Goal: Check status: Check status

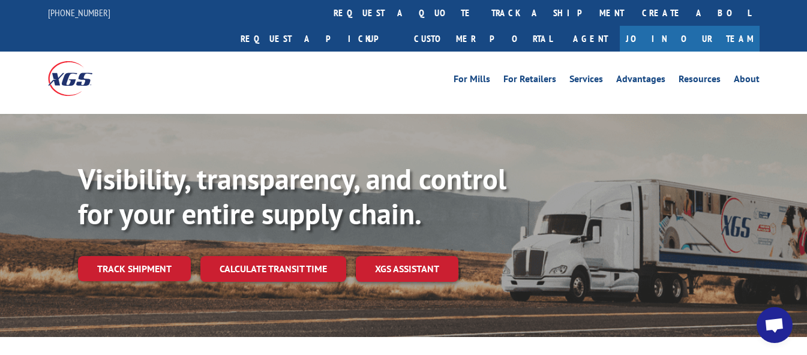
drag, startPoint x: 811, startPoint y: 48, endPoint x: 752, endPoint y: -28, distance: 96.6
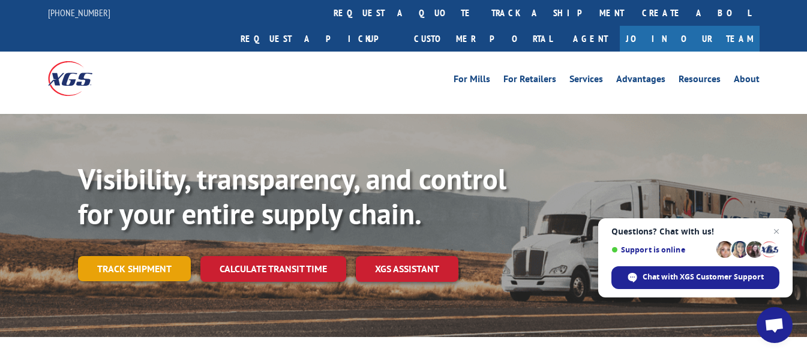
click at [136, 256] on link "Track shipment" at bounding box center [134, 268] width 113 height 25
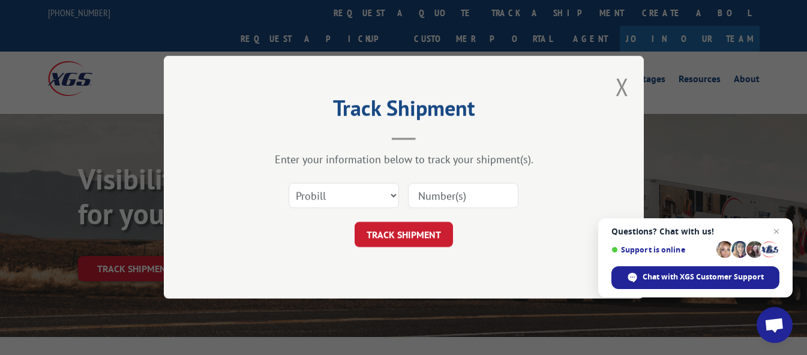
click at [400, 190] on div "Select category... Probill BOL PO" at bounding box center [404, 196] width 360 height 40
click at [392, 193] on select "Select category... Probill BOL PO" at bounding box center [344, 196] width 110 height 25
click at [457, 196] on input at bounding box center [463, 196] width 110 height 25
paste input "17496906"
type input "17496906"
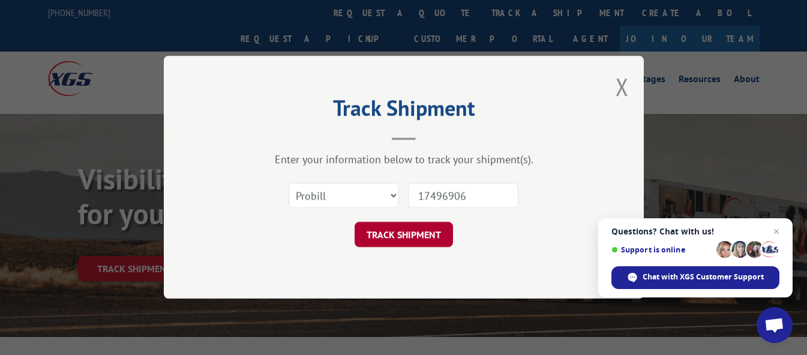
click at [412, 226] on button "TRACK SHIPMENT" at bounding box center [404, 235] width 98 height 25
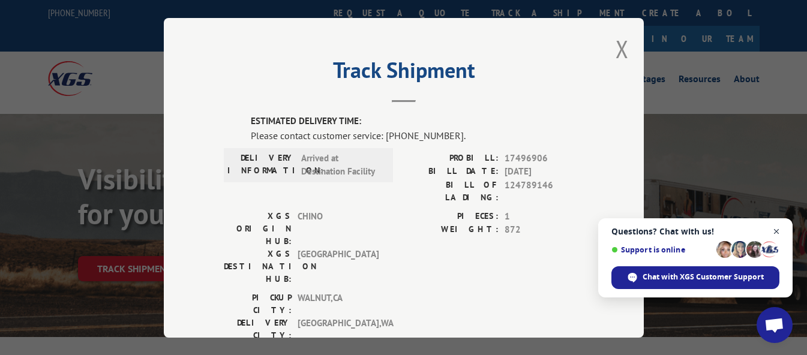
click at [777, 231] on span "Close chat" at bounding box center [776, 231] width 15 height 15
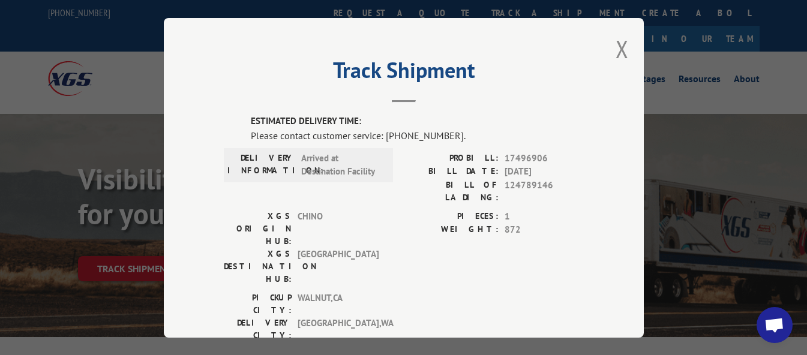
click at [770, 316] on span "Open chat" at bounding box center [775, 325] width 36 height 36
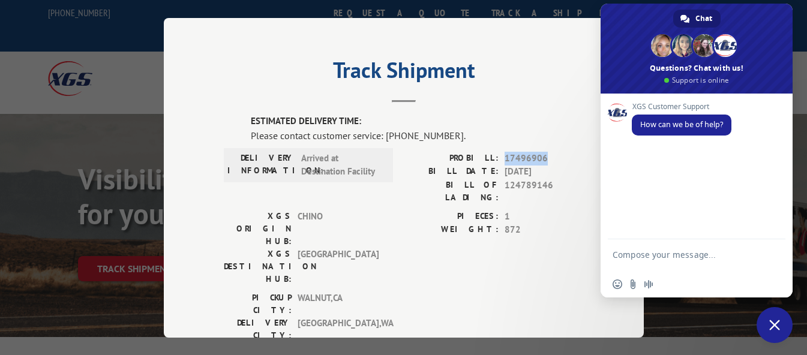
drag, startPoint x: 541, startPoint y: 152, endPoint x: 502, endPoint y: 152, distance: 39.0
click at [505, 152] on span "17496906" at bounding box center [544, 158] width 79 height 14
copy span "17496906"
click at [636, 252] on textarea "Compose your message..." at bounding box center [684, 261] width 142 height 22
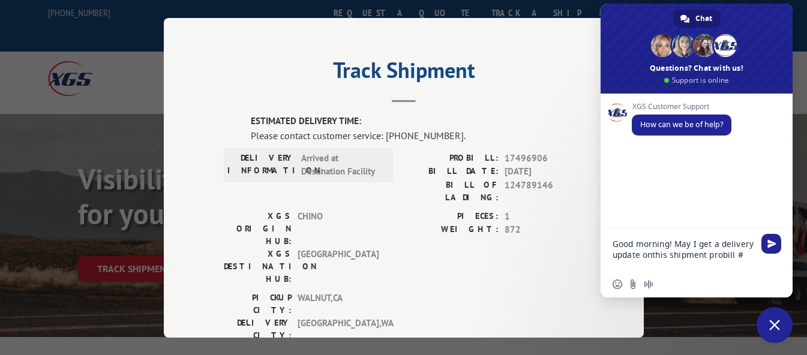
paste textarea "17496906"
click at [653, 255] on textarea "Good morning! May I get a delivery update onthis shipment probill # 17496906" at bounding box center [684, 255] width 142 height 32
type textarea "Good morning! May I get a delivery update on this shipment probill # 17496906"
click at [659, 267] on textarea "Good morning! May I get a delivery update on this shipment probill # 17496906" at bounding box center [684, 255] width 142 height 32
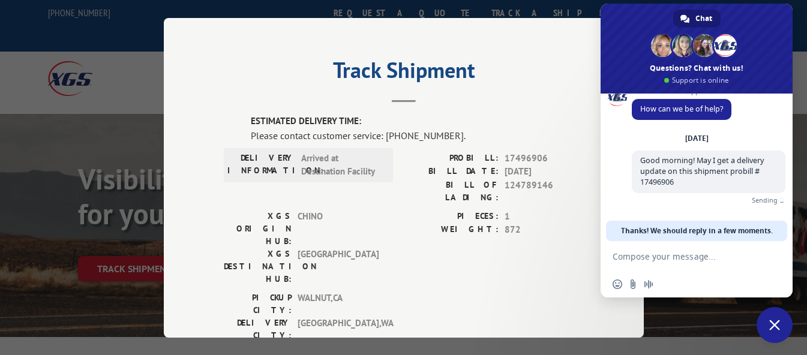
click at [212, 93] on div "Track Shipment ESTIMATED DELIVERY TIME: Please contact customer service: [PHONE…" at bounding box center [404, 178] width 480 height 320
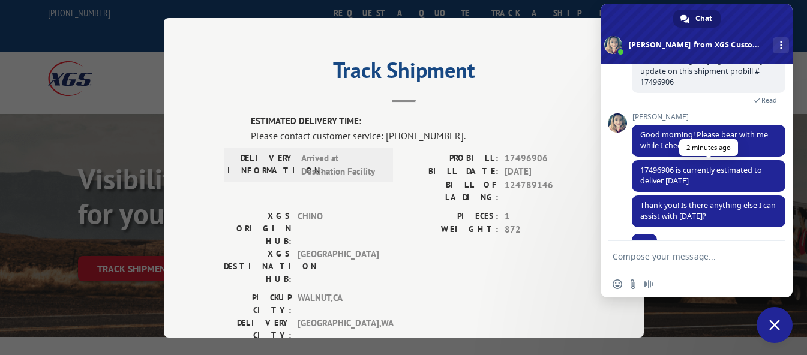
scroll to position [109, 0]
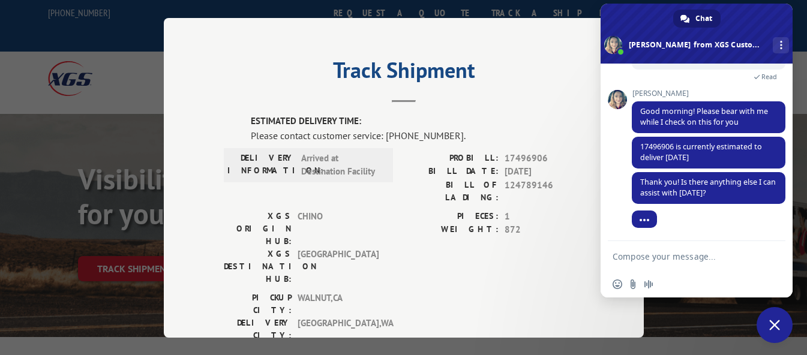
click at [714, 256] on textarea "Compose your message..." at bounding box center [684, 256] width 142 height 11
type textarea "p"
type textarea "Perfect! thank you so much, that would be all!"
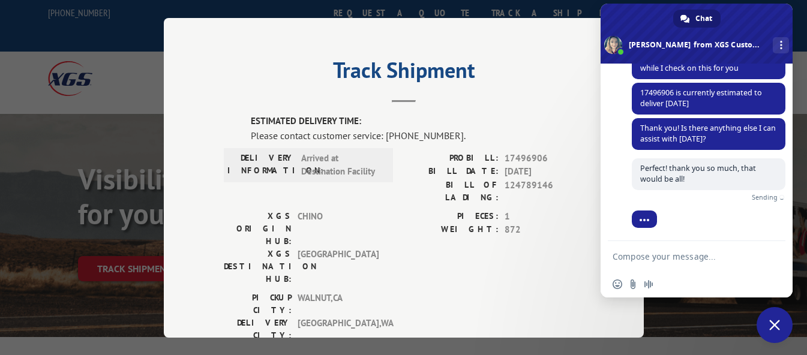
scroll to position [149, 0]
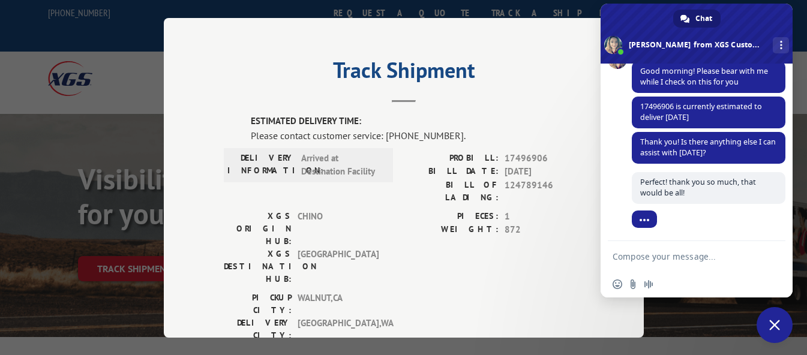
click at [776, 330] on span "Close chat" at bounding box center [774, 325] width 11 height 11
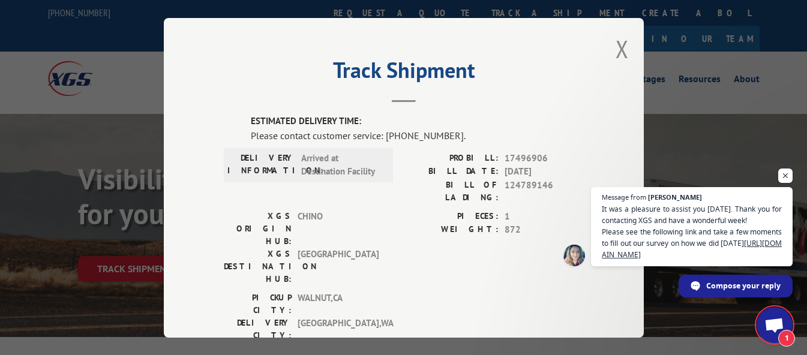
scroll to position [152, 0]
click at [767, 317] on span "1" at bounding box center [775, 325] width 36 height 36
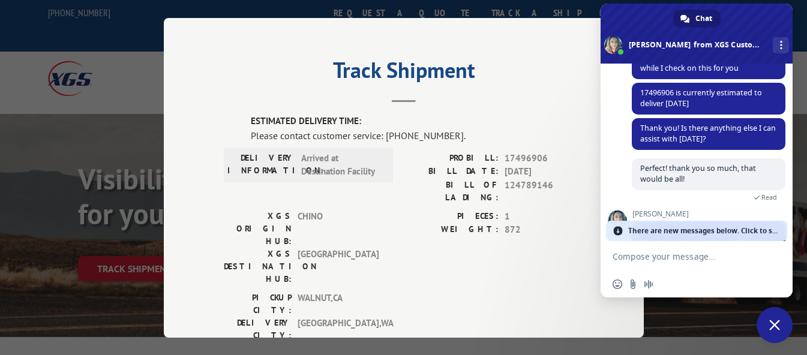
scroll to position [253, 0]
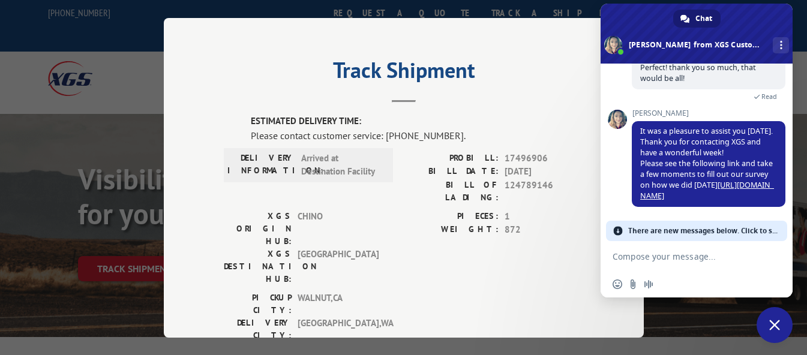
click at [610, 178] on div "XGS Customer Support How can we be of help? [DATE] Good morning! May I get a de…" at bounding box center [697, 153] width 192 height 178
click at [616, 286] on span "Insert an emoji" at bounding box center [618, 285] width 10 height 10
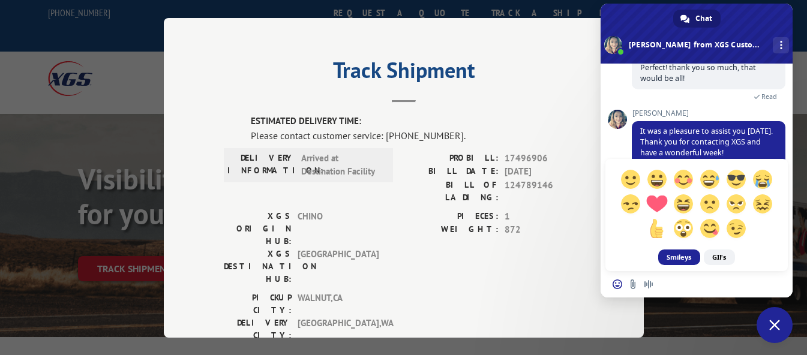
click at [657, 206] on span at bounding box center [656, 203] width 21 height 21
type textarea "<3"
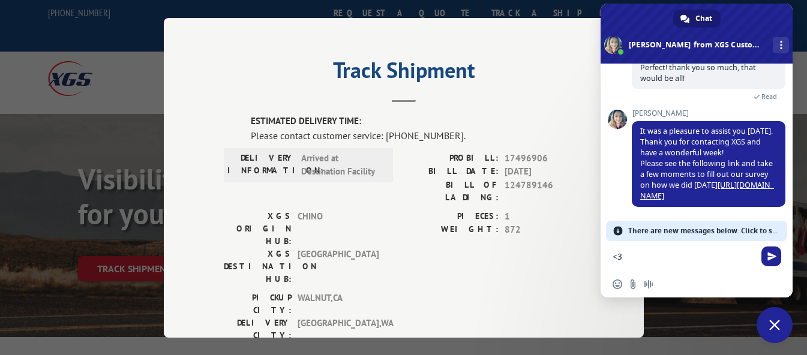
click at [777, 323] on span "Close chat" at bounding box center [774, 325] width 11 height 11
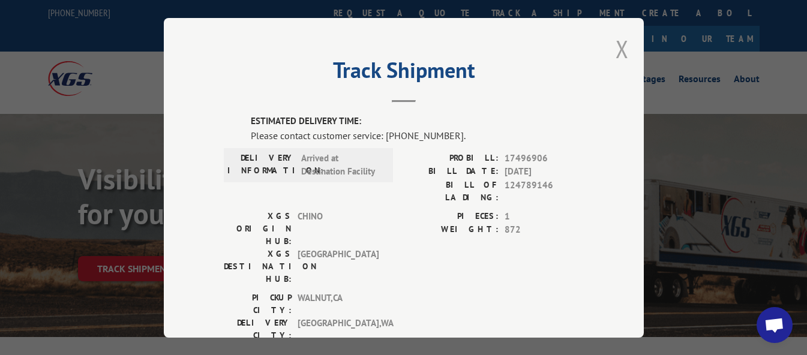
click at [617, 43] on button "Close modal" at bounding box center [622, 49] width 13 height 32
